Goal: Task Accomplishment & Management: Manage account settings

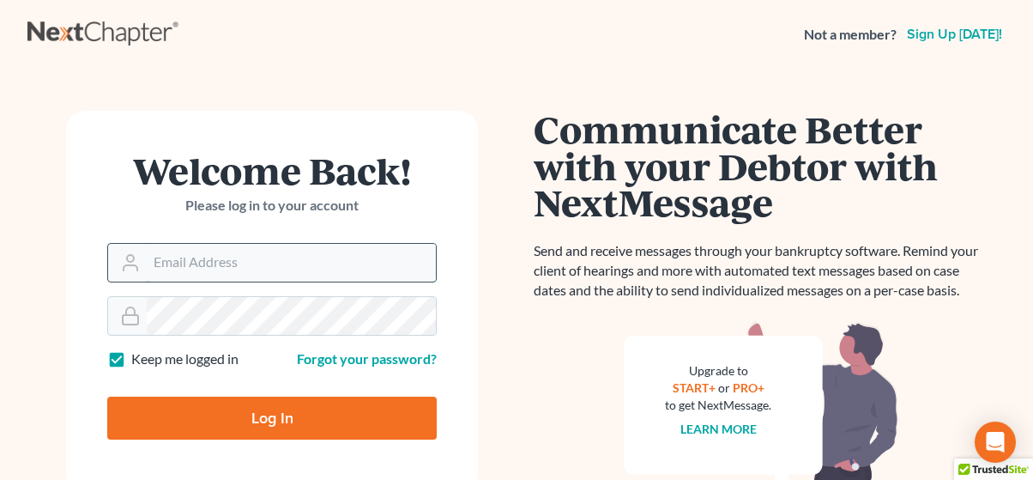
click at [207, 263] on input "Email Address" at bounding box center [291, 263] width 289 height 38
type input "maxwell@groswald.com"
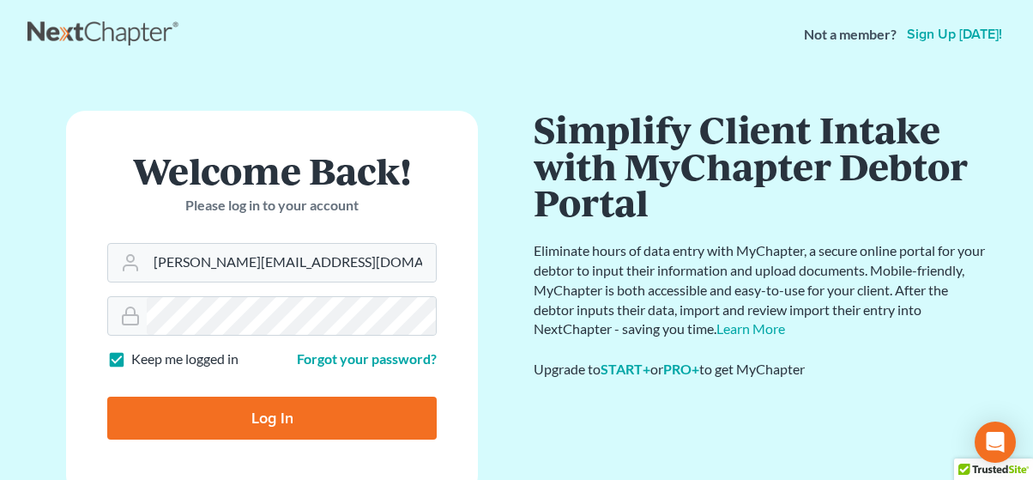
click at [301, 409] on input "Log In" at bounding box center [272, 418] width 330 height 43
type input "Thinking..."
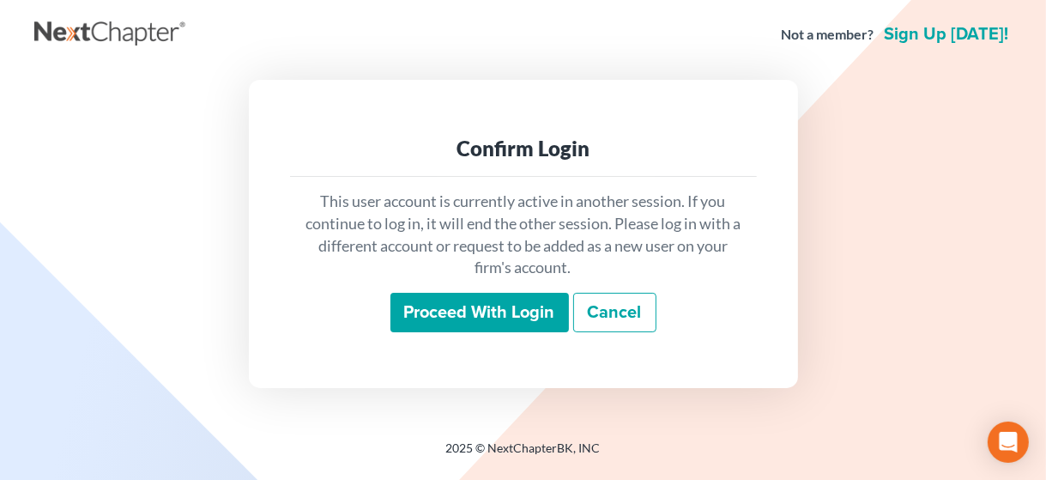
click at [496, 296] on input "Proceed with login" at bounding box center [480, 312] width 179 height 39
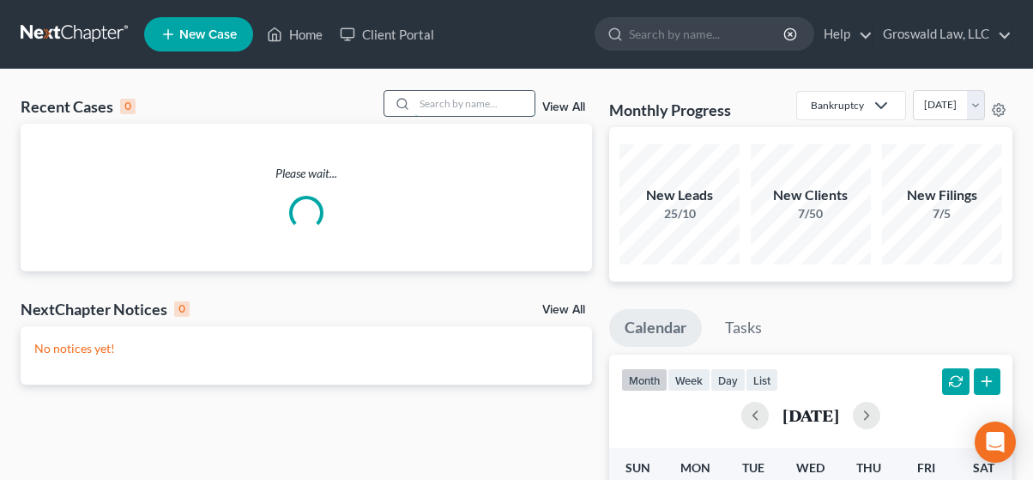
click at [464, 106] on input "search" at bounding box center [475, 103] width 120 height 25
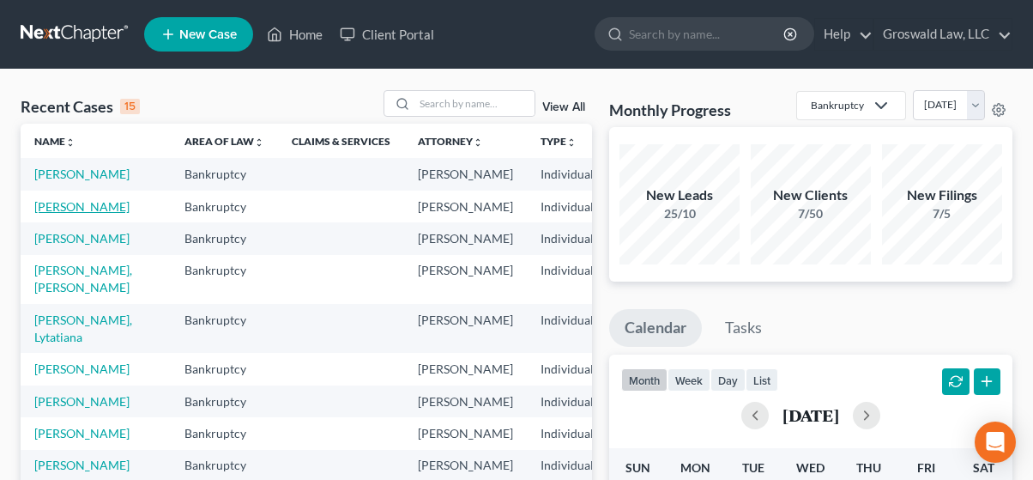
click at [57, 214] on link "[PERSON_NAME]" at bounding box center [81, 206] width 95 height 15
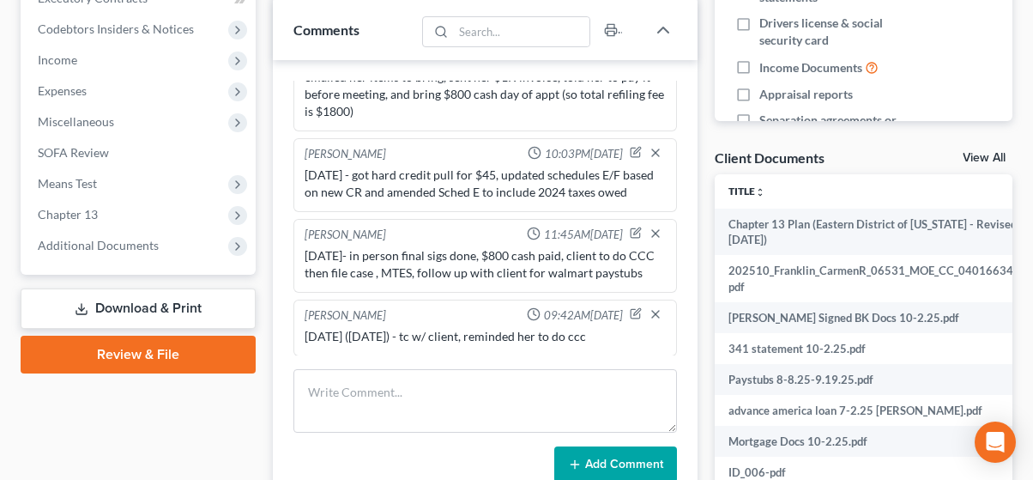
scroll to position [542, 0]
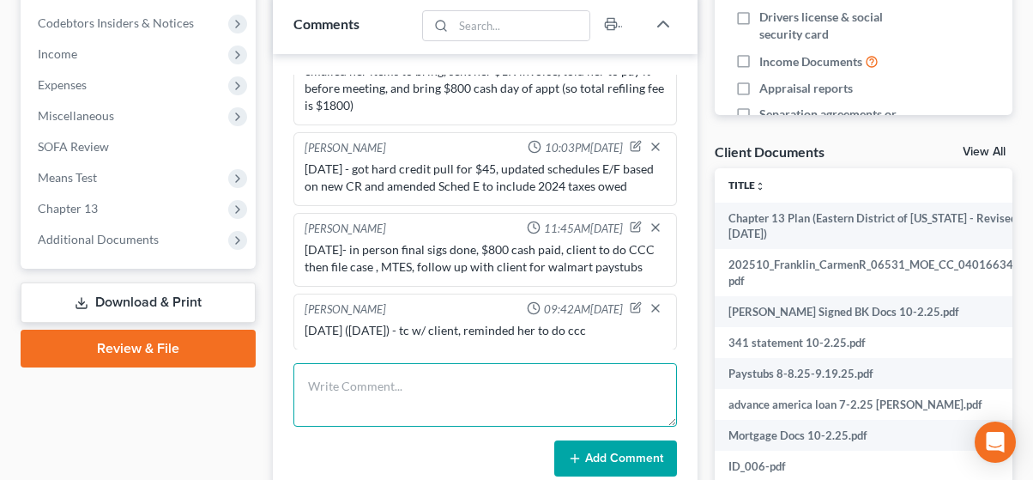
click at [348, 389] on textarea at bounding box center [486, 395] width 384 height 64
type textarea "[DATE] - efiled case , efiled MTES , uploaded plan and MTES to COS"
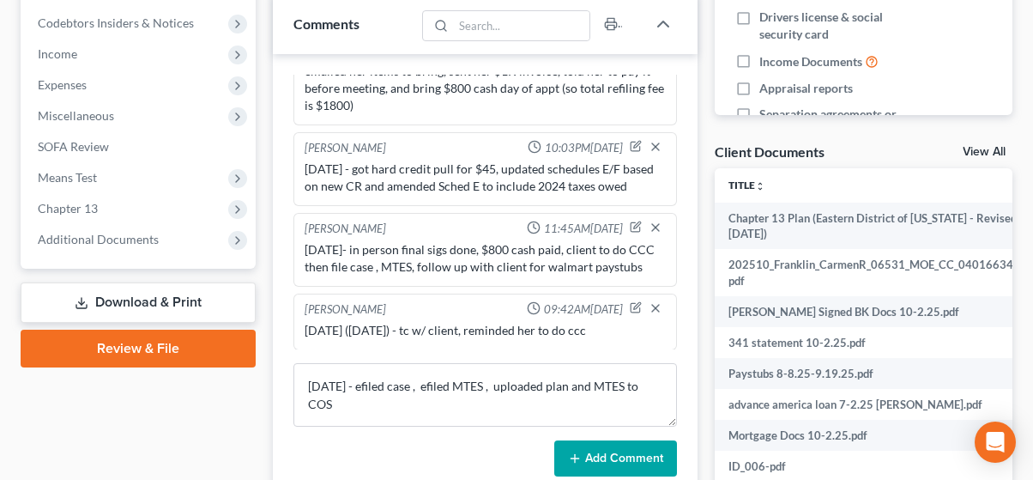
click at [603, 463] on button "Add Comment" at bounding box center [615, 458] width 123 height 36
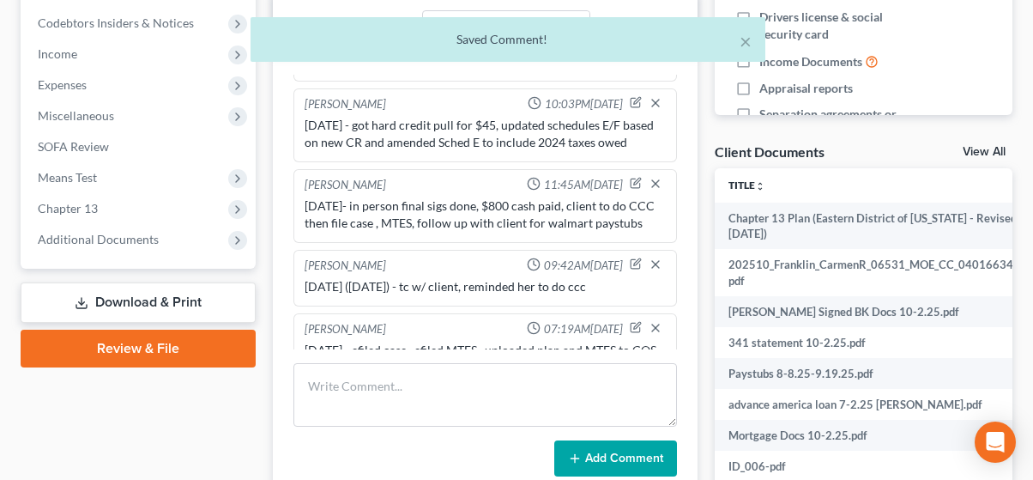
scroll to position [1608, 0]
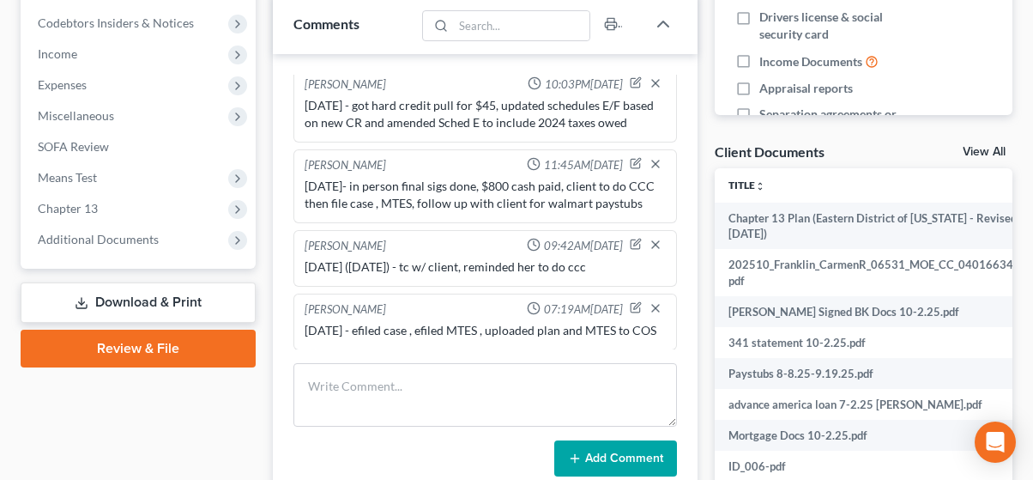
click at [10, 442] on div "[PERSON_NAME] Upgraded Case 25-43881 Chapter Chapter 13 Status Filed District M…" at bounding box center [516, 120] width 1033 height 1185
